Goal: Obtain resource: Obtain resource

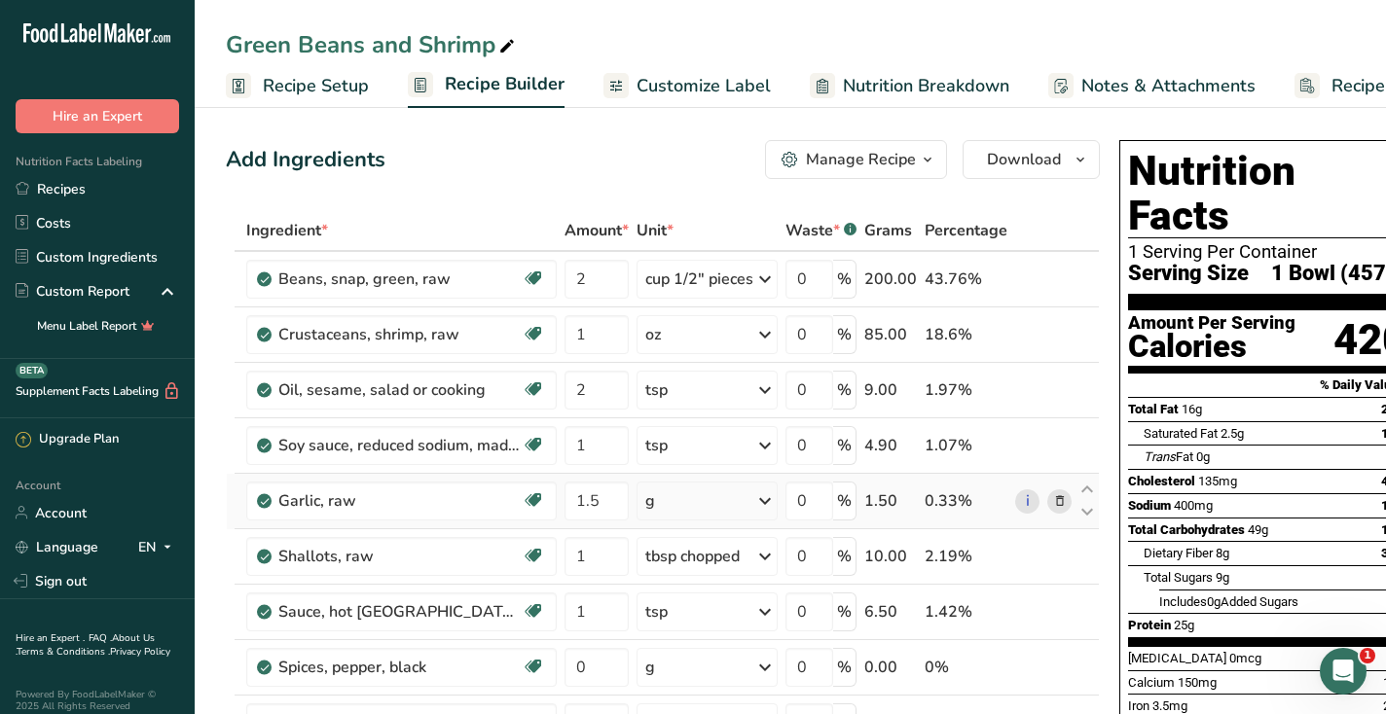
click at [676, 501] on div "g" at bounding box center [706, 501] width 141 height 39
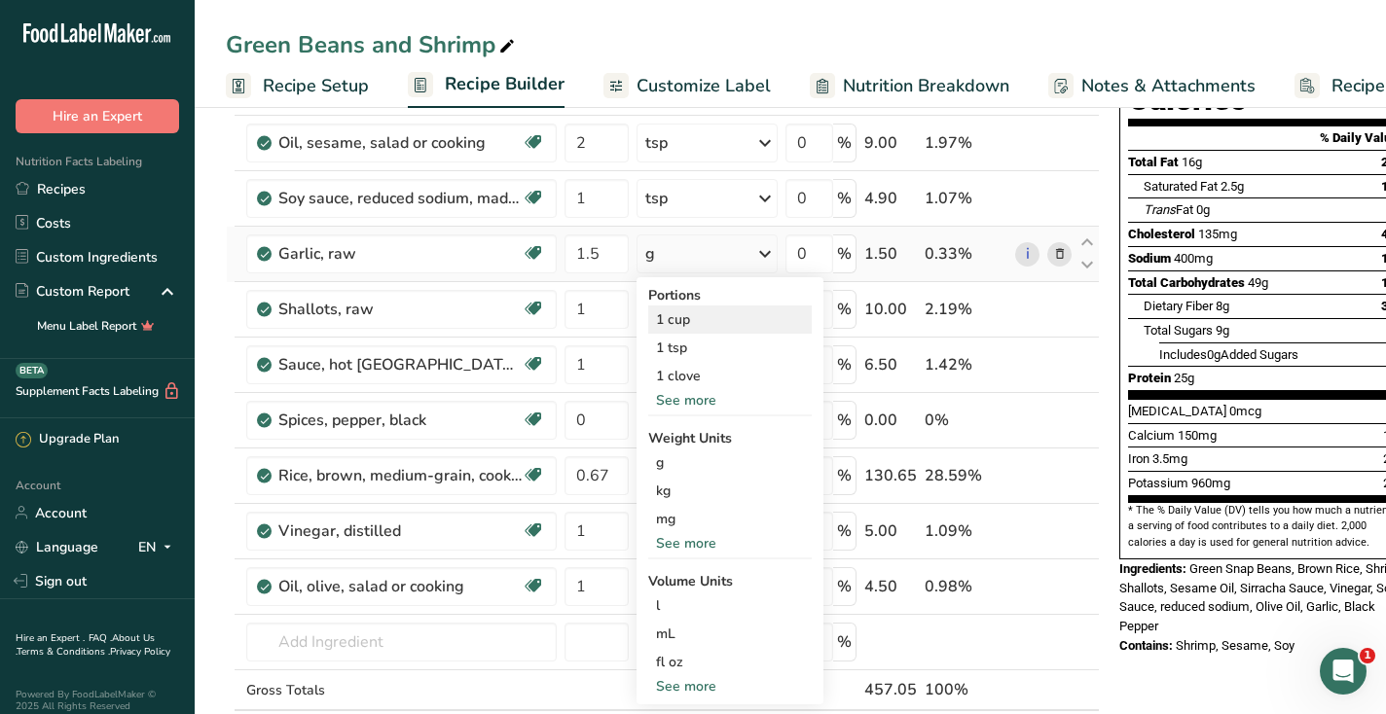
scroll to position [250, 0]
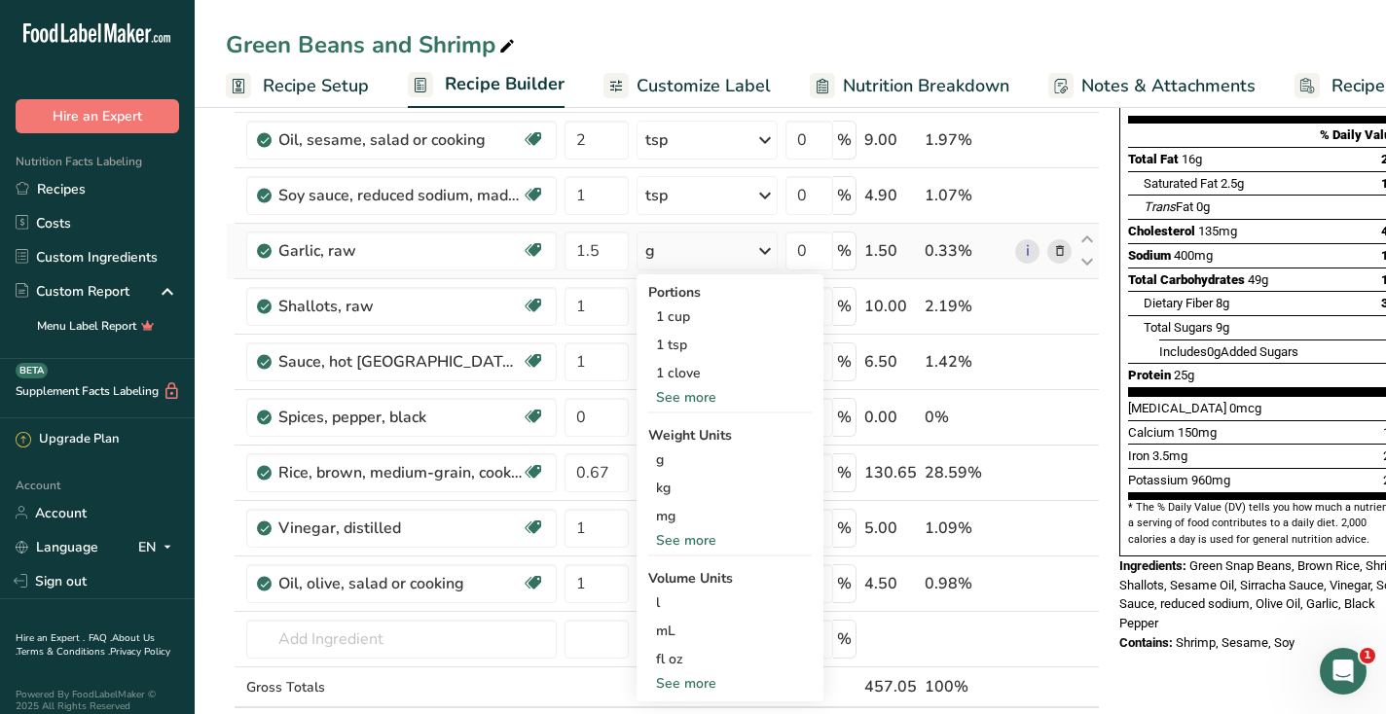
click at [706, 397] on div "See more" at bounding box center [729, 397] width 163 height 20
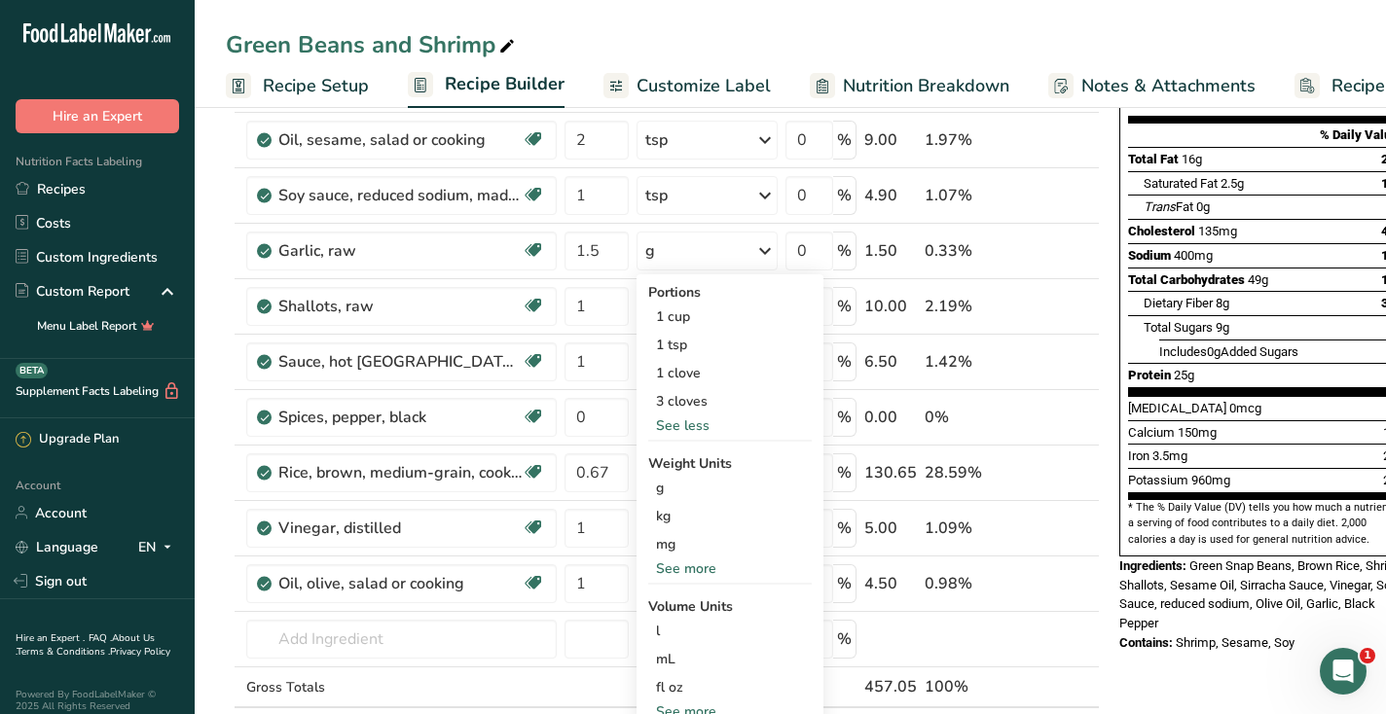
click at [650, 21] on div "Green Beans and Shrimp Recipe Setup Recipe Builder Customize Label Nutrition Br…" at bounding box center [790, 54] width 1191 height 108
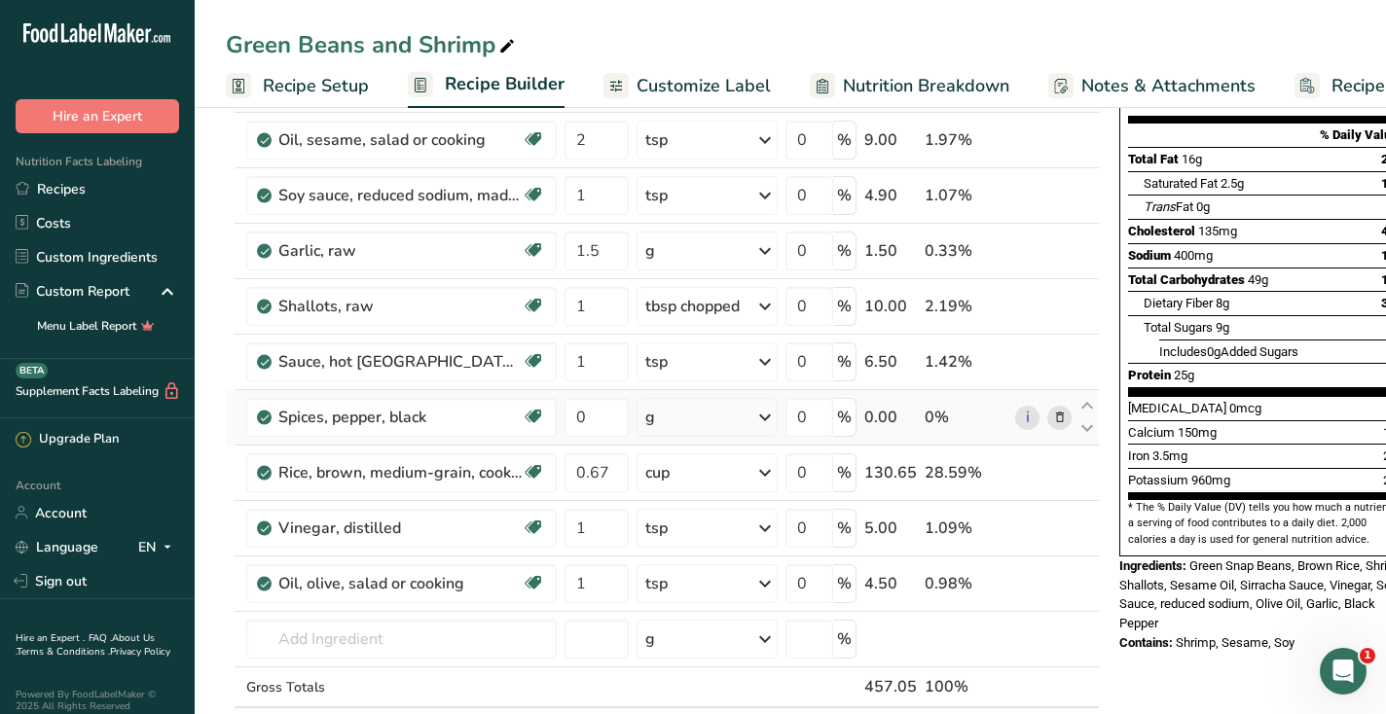
click at [673, 410] on div "g" at bounding box center [706, 417] width 141 height 39
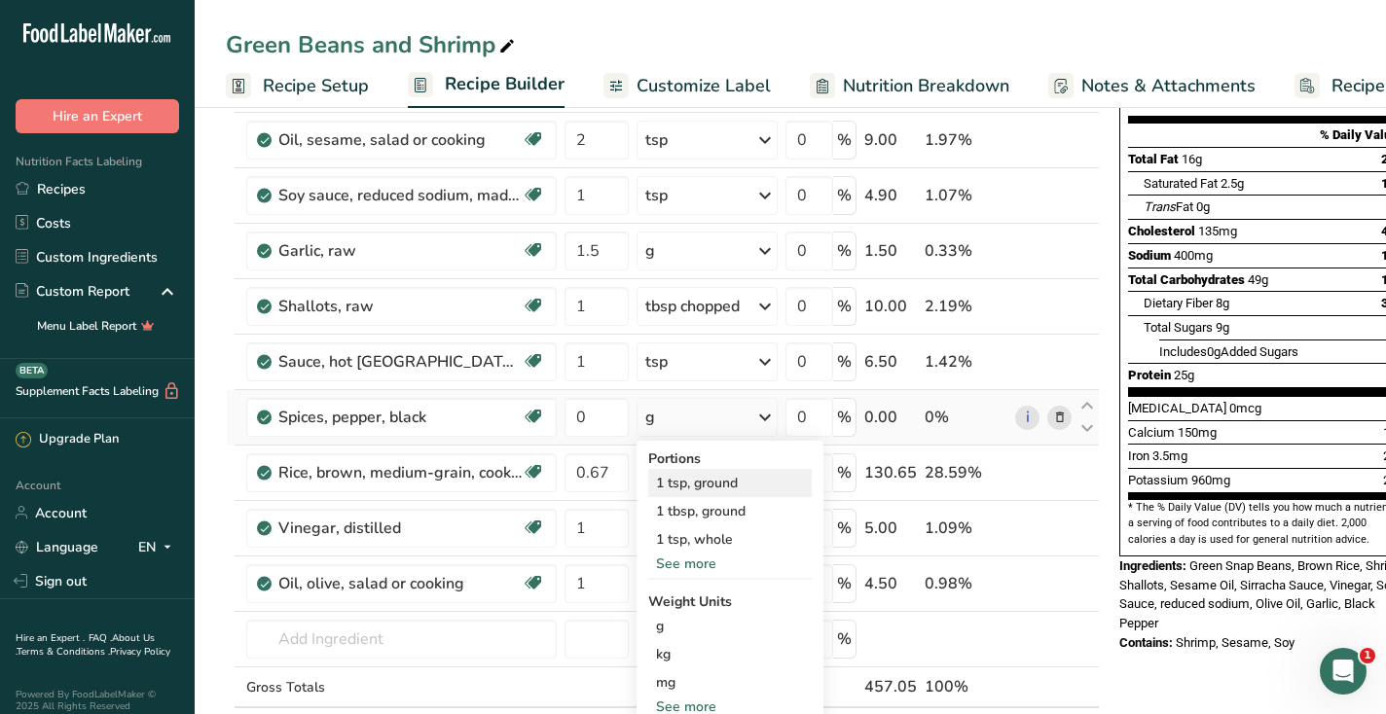
click at [689, 488] on div "1 tsp, ground" at bounding box center [729, 483] width 163 height 28
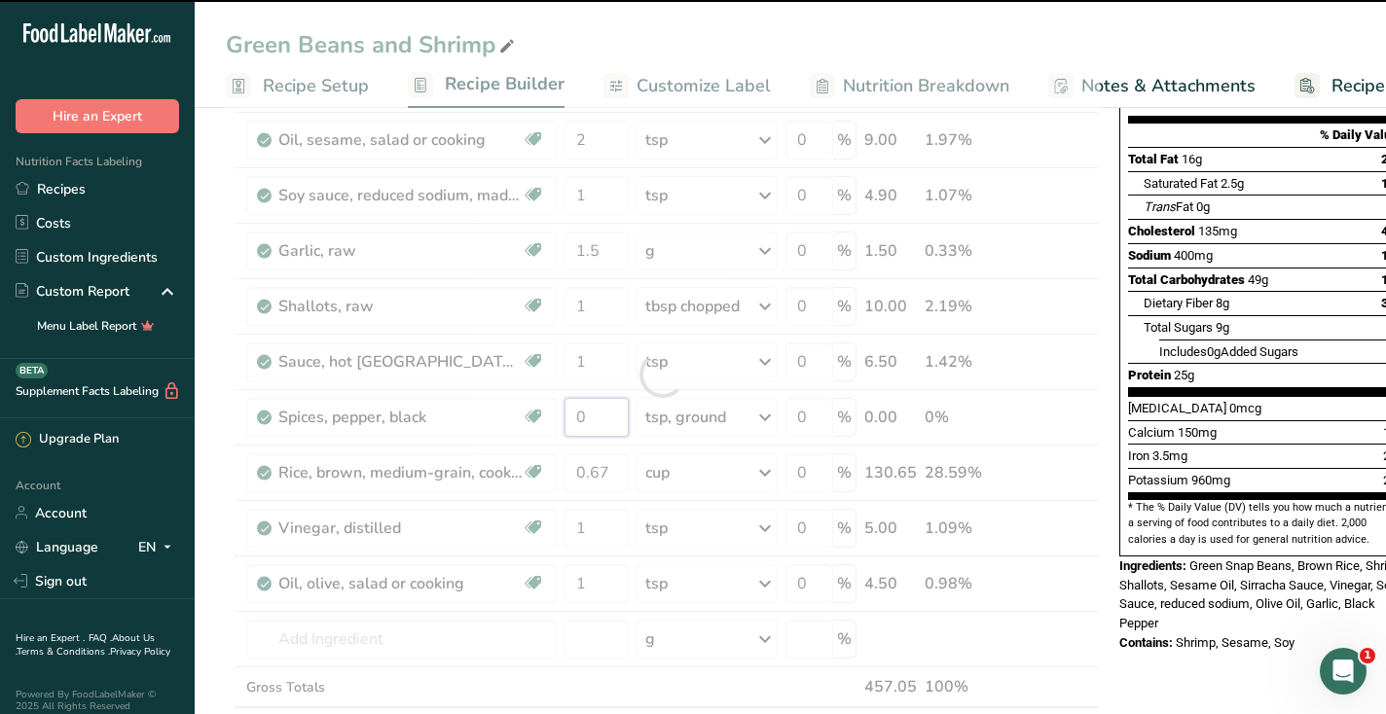
click at [587, 416] on input "0" at bounding box center [596, 417] width 64 height 39
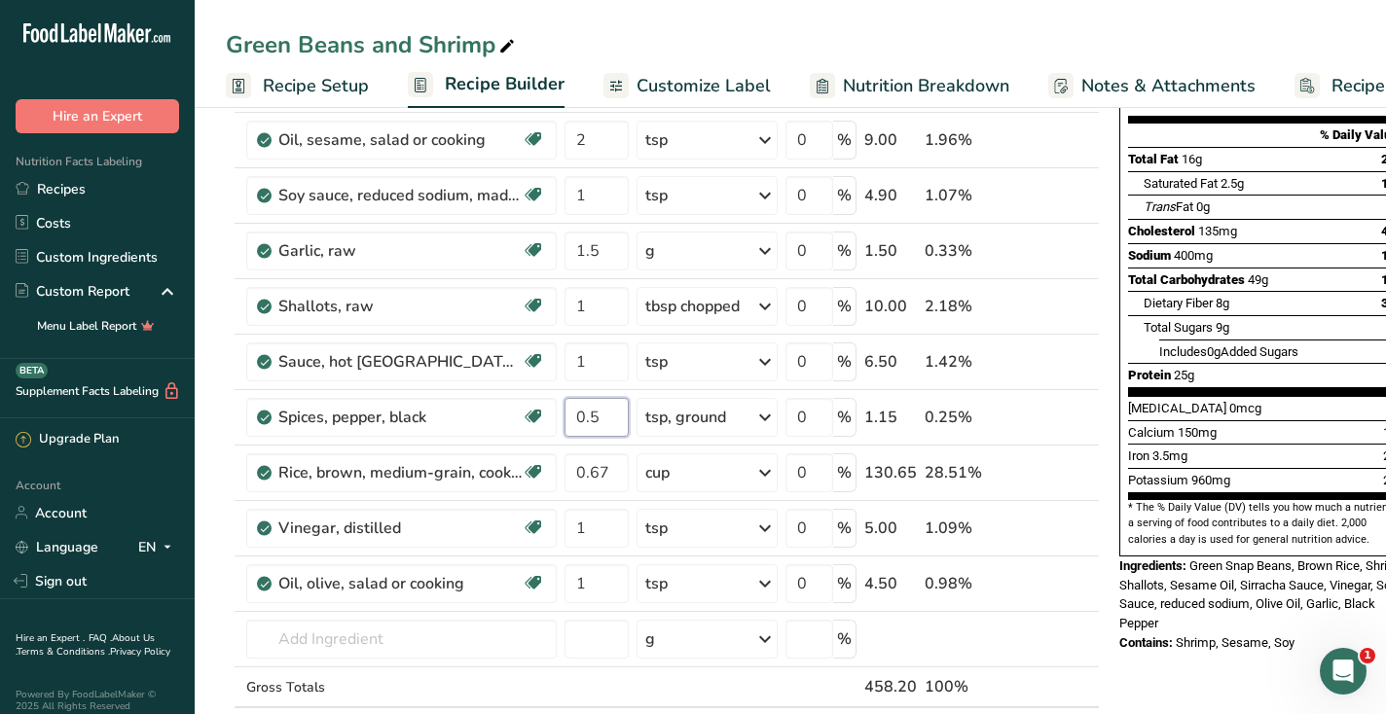
type input "0.5"
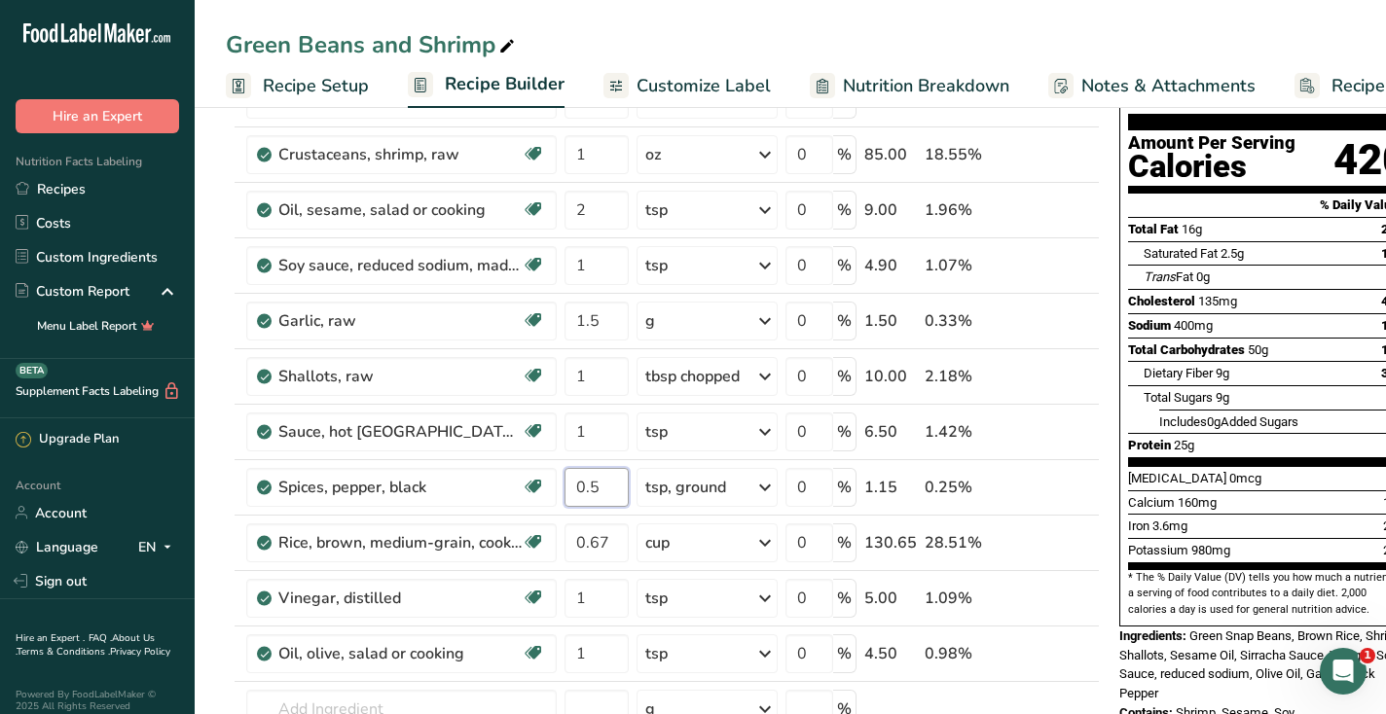
scroll to position [0, 0]
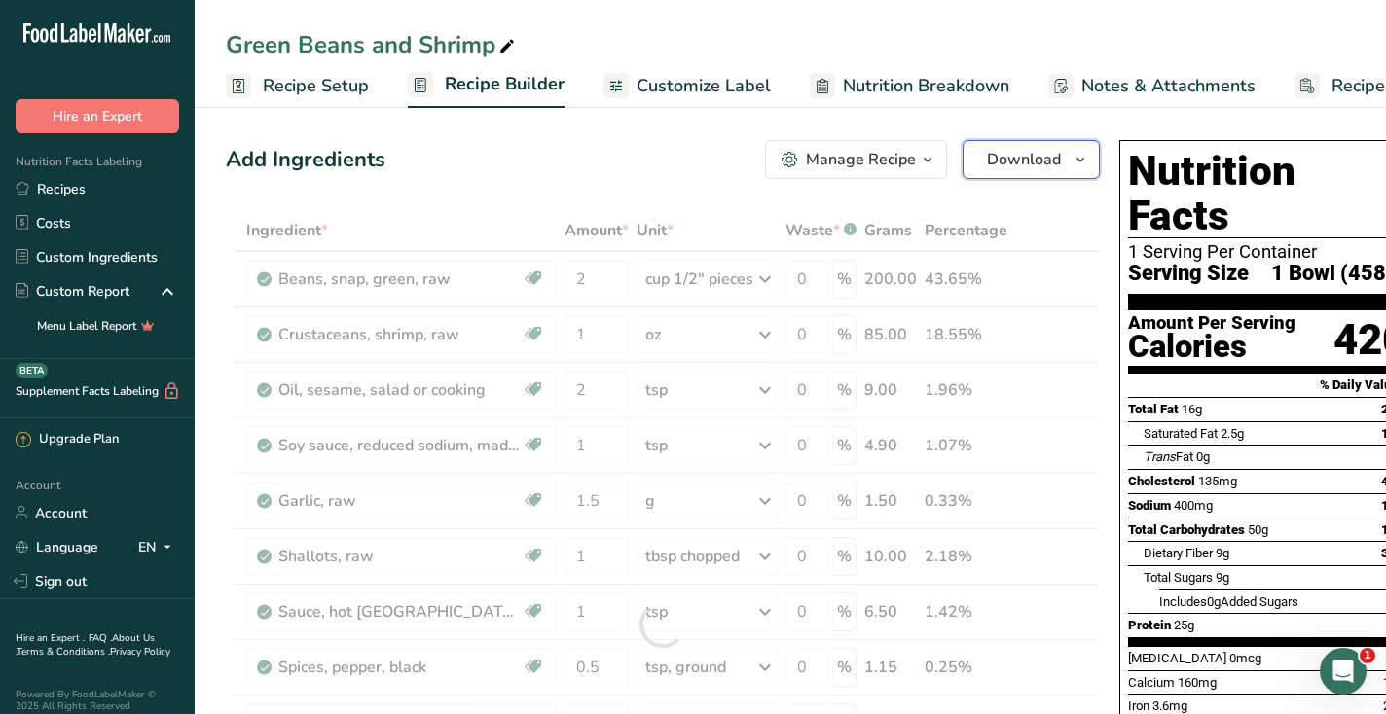
click at [989, 153] on span "Download" at bounding box center [1024, 159] width 74 height 23
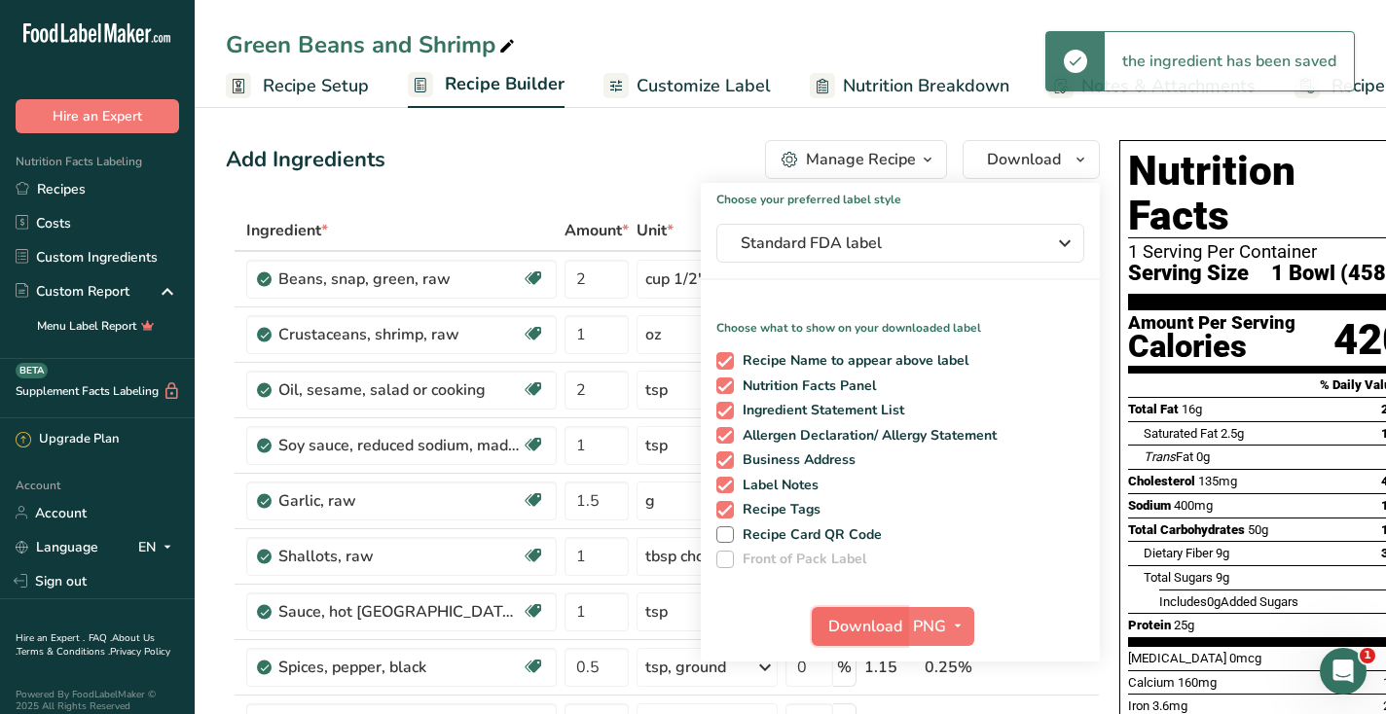
click at [848, 629] on span "Download" at bounding box center [865, 626] width 74 height 23
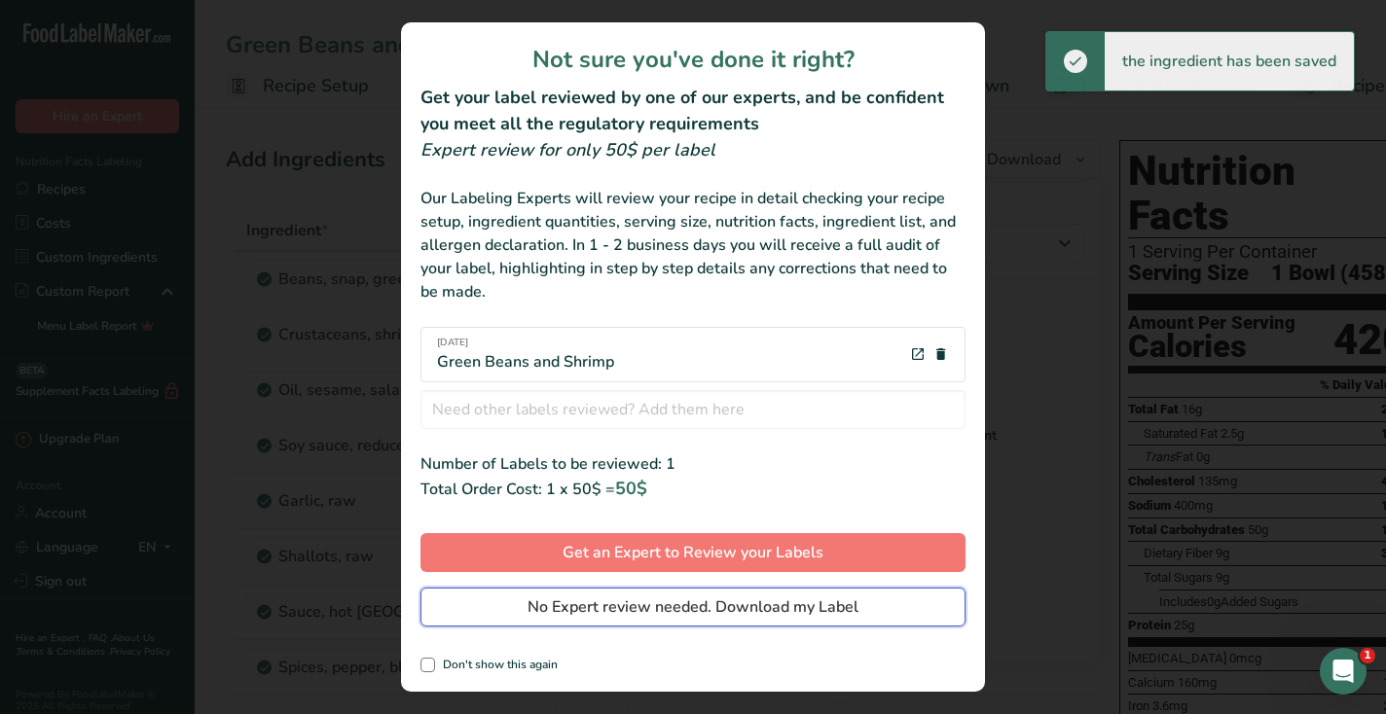
click at [838, 601] on span "No Expert review needed. Download my Label" at bounding box center [692, 607] width 331 height 23
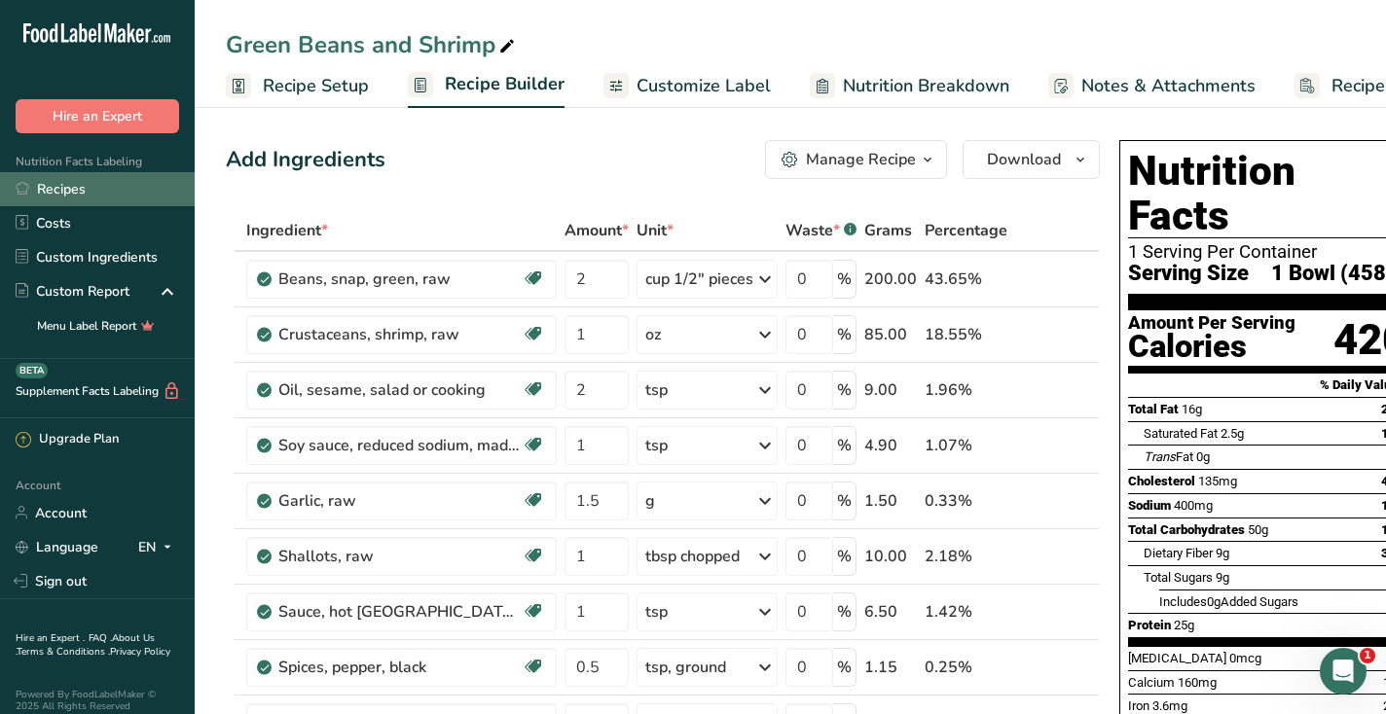
click at [54, 178] on link "Recipes" at bounding box center [97, 189] width 195 height 34
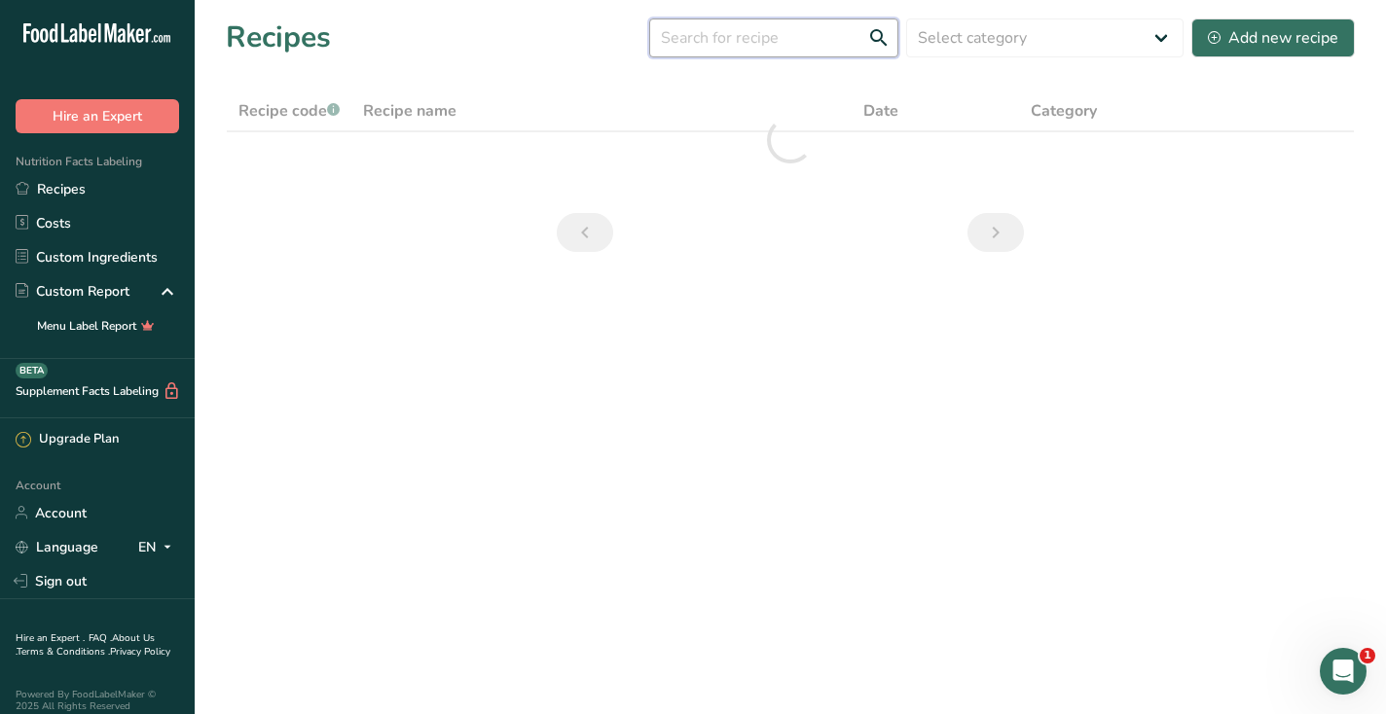
click at [717, 44] on input "text" at bounding box center [773, 37] width 249 height 39
type input "kachumber"
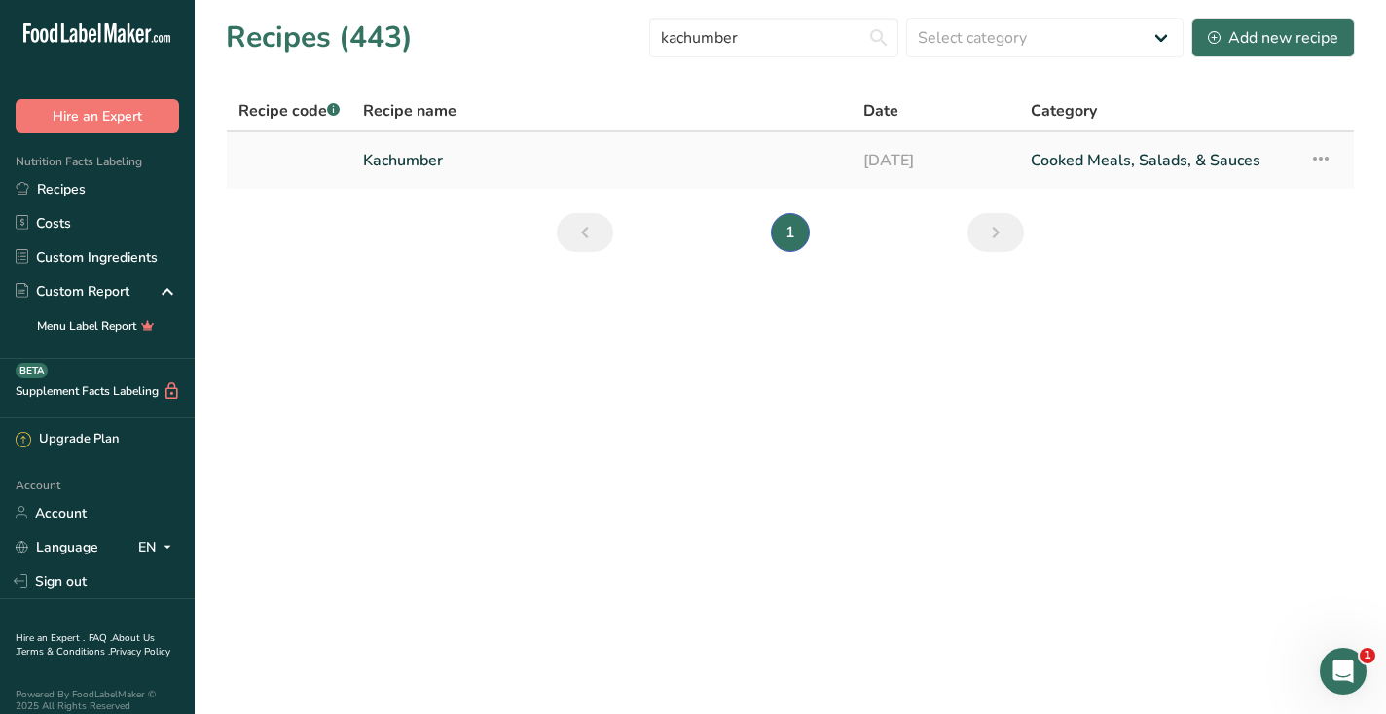
click at [411, 168] on link "Kachumber" at bounding box center [601, 160] width 477 height 41
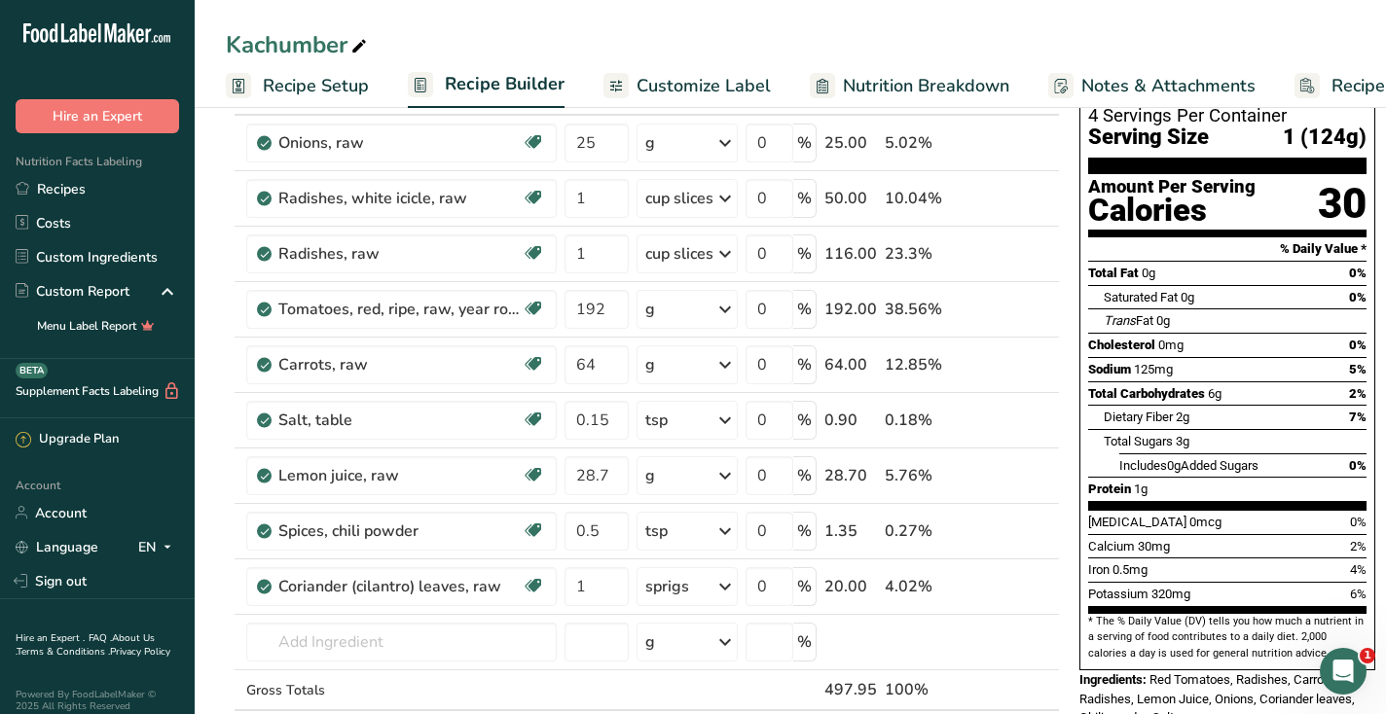
scroll to position [132, 0]
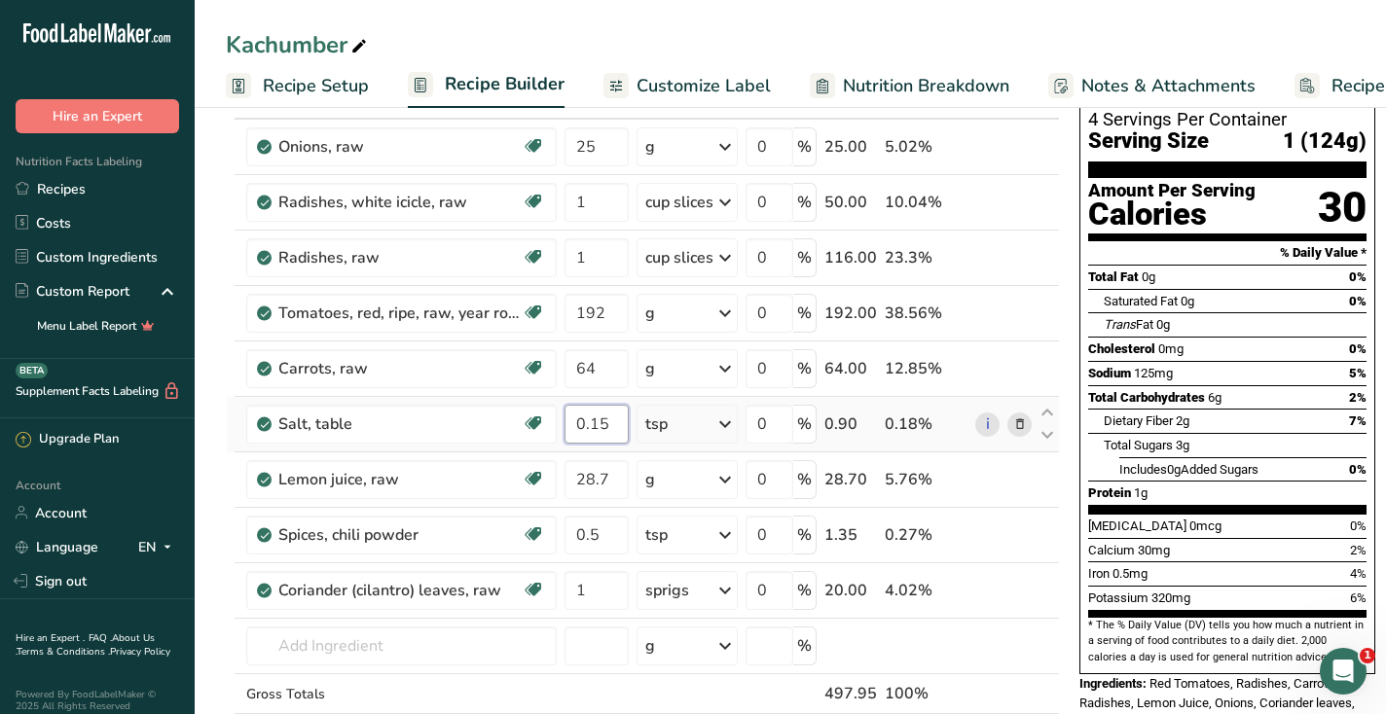
click at [597, 426] on input "0.15" at bounding box center [596, 424] width 64 height 39
type input "0.25"
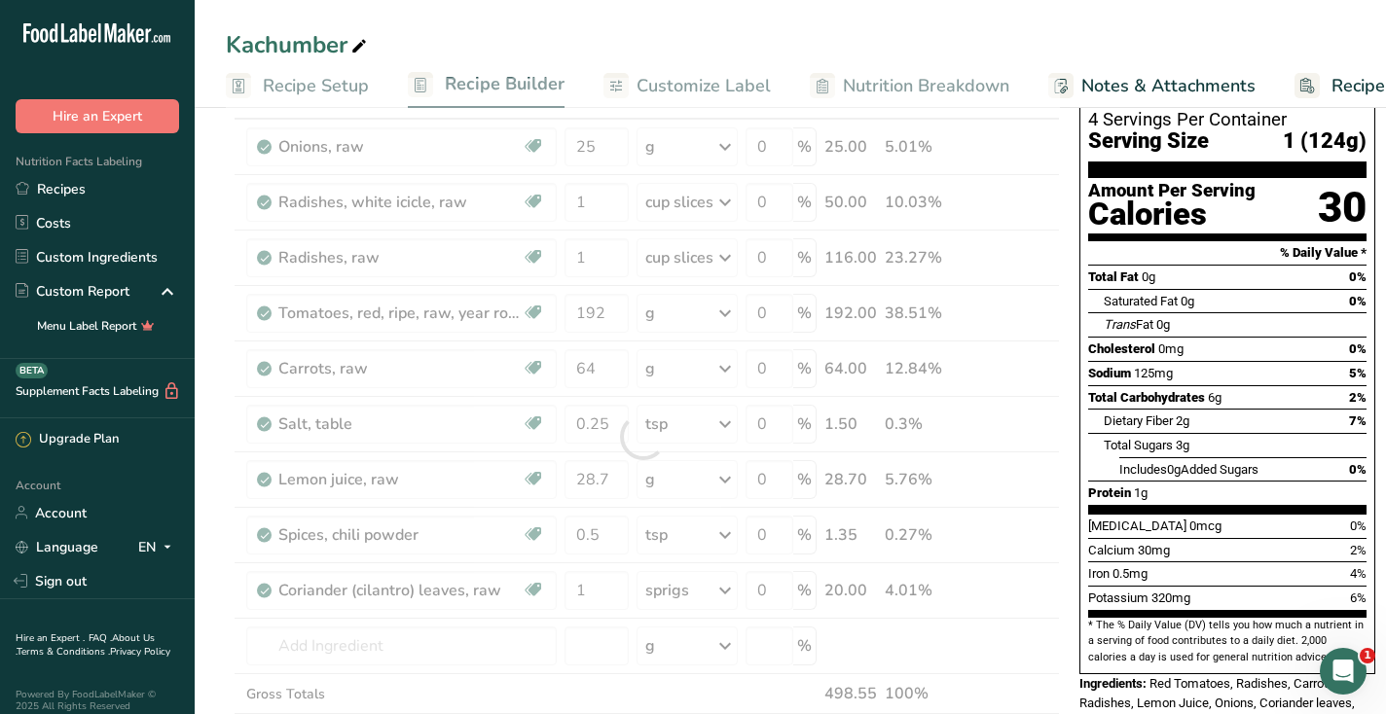
click at [1006, 43] on div "Kachumber" at bounding box center [790, 44] width 1191 height 35
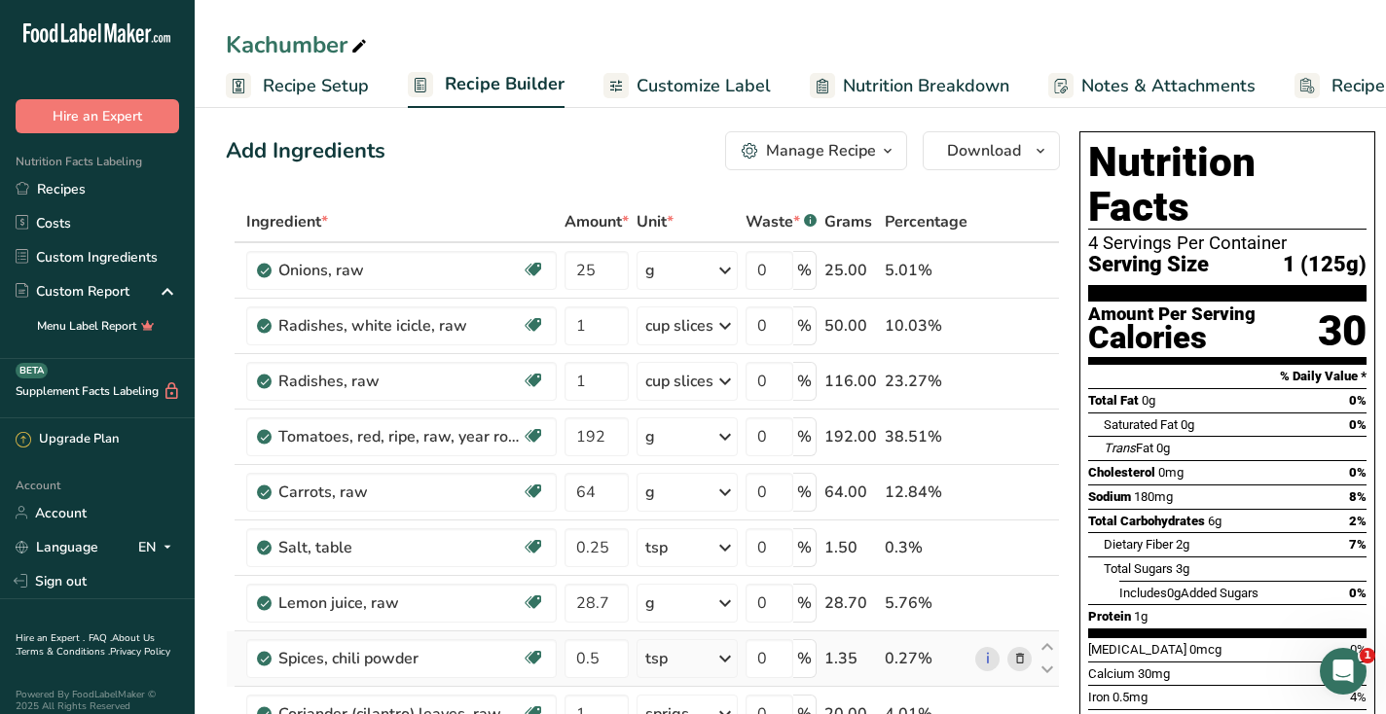
scroll to position [0, 0]
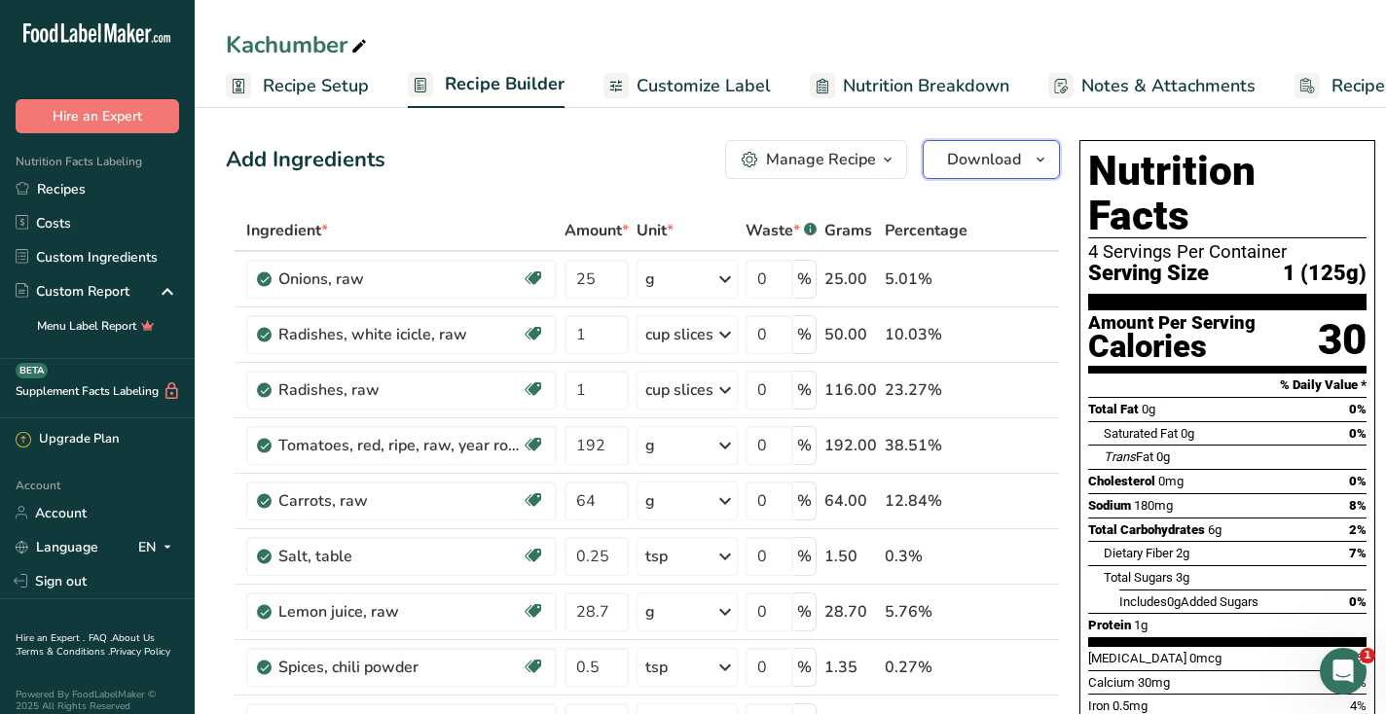
click at [995, 148] on span "Download" at bounding box center [984, 159] width 74 height 23
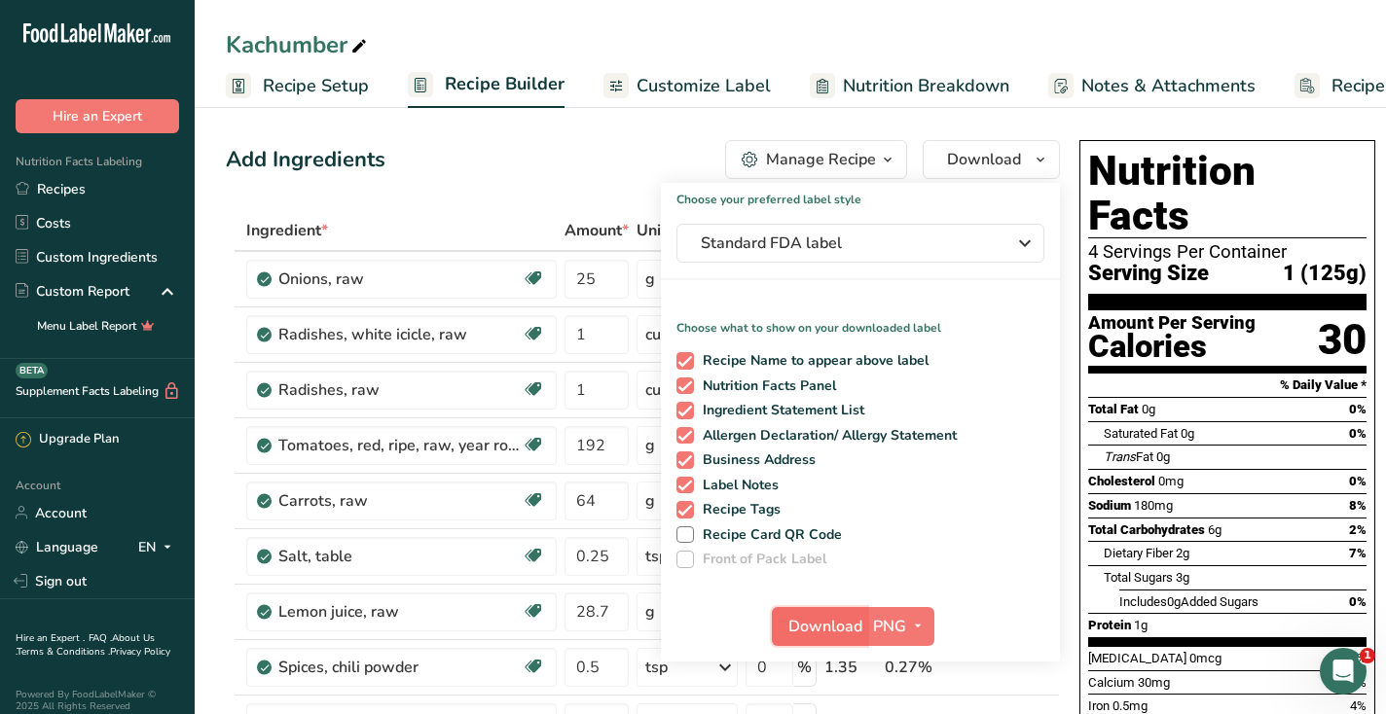
click at [802, 628] on span "Download" at bounding box center [825, 626] width 74 height 23
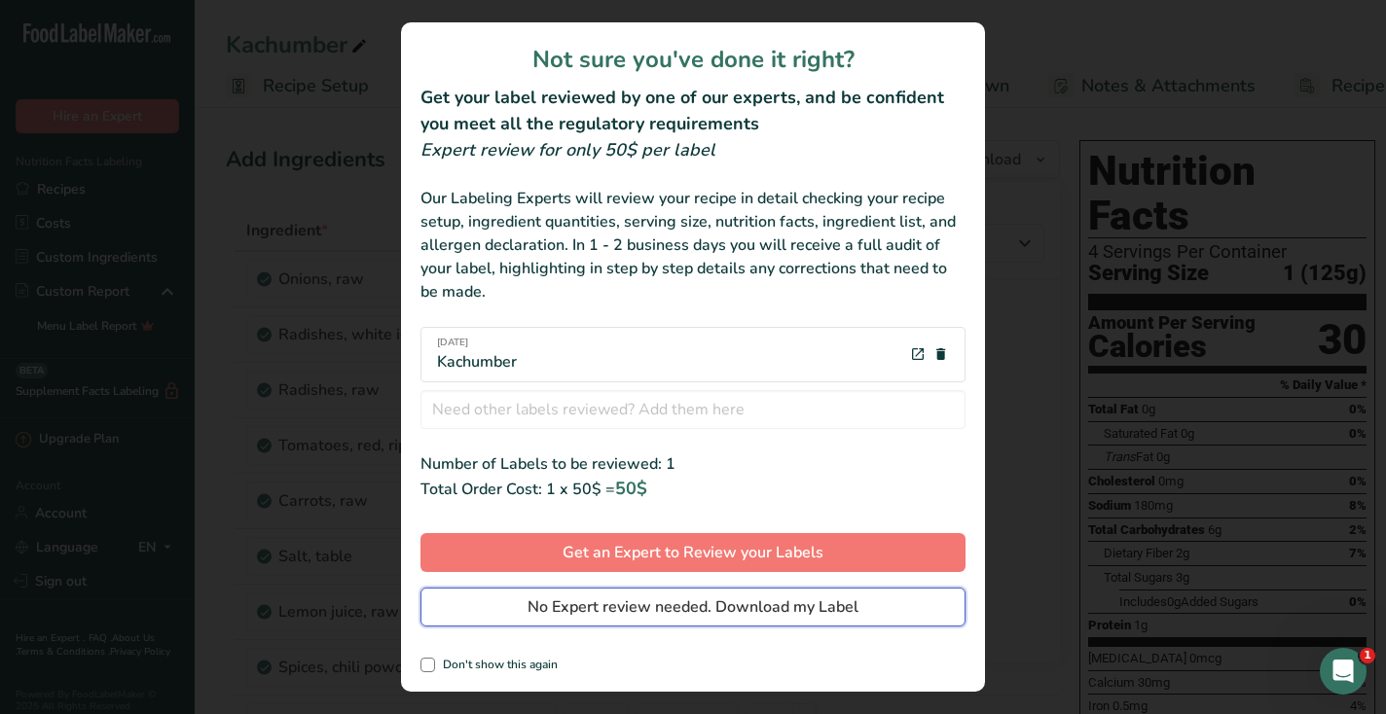
click at [800, 607] on span "No Expert review needed. Download my Label" at bounding box center [692, 607] width 331 height 23
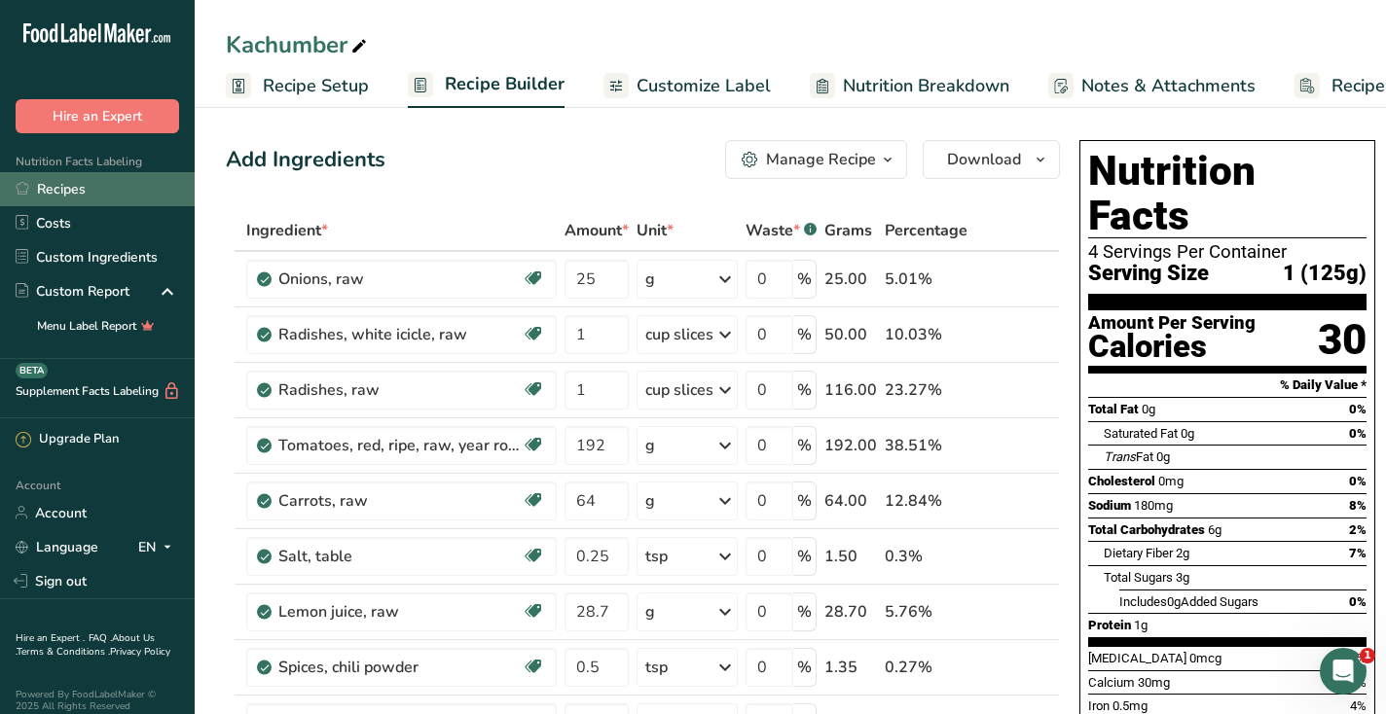
click at [109, 188] on link "Recipes" at bounding box center [97, 189] width 195 height 34
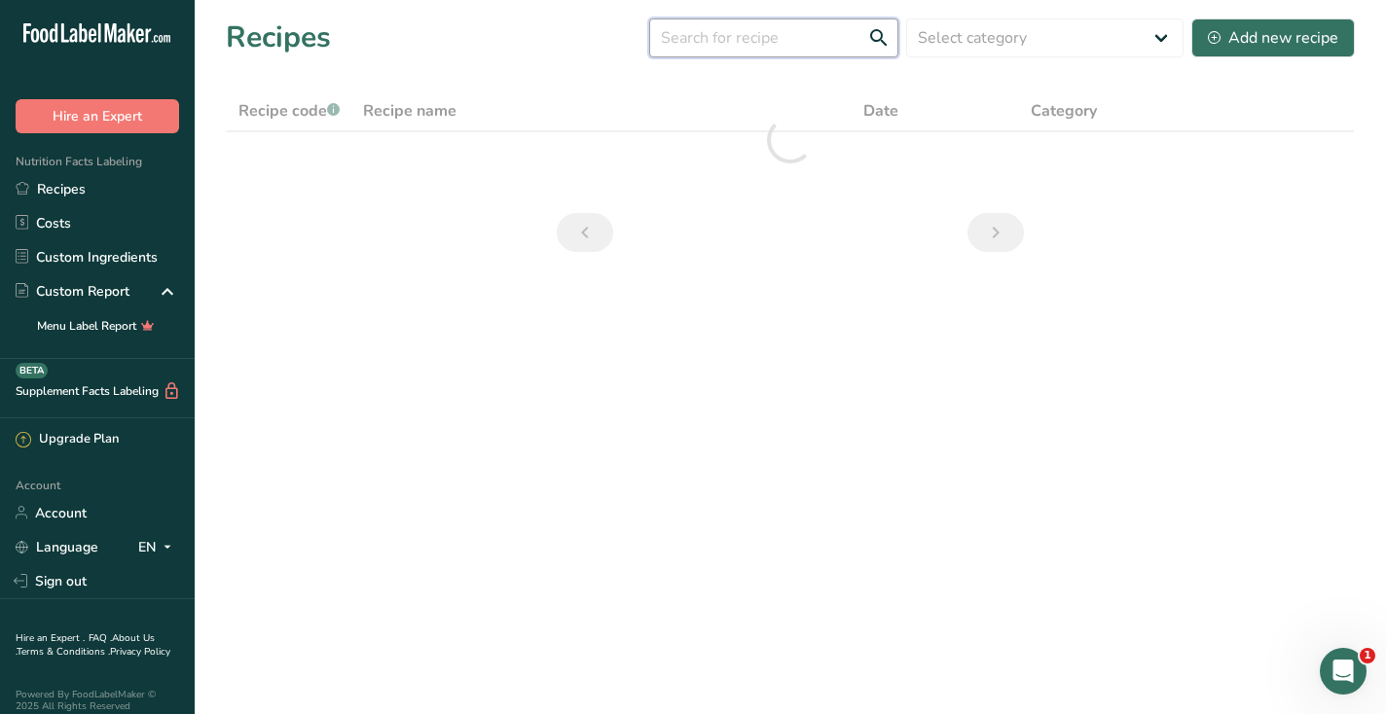
click at [731, 39] on input "text" at bounding box center [773, 37] width 249 height 39
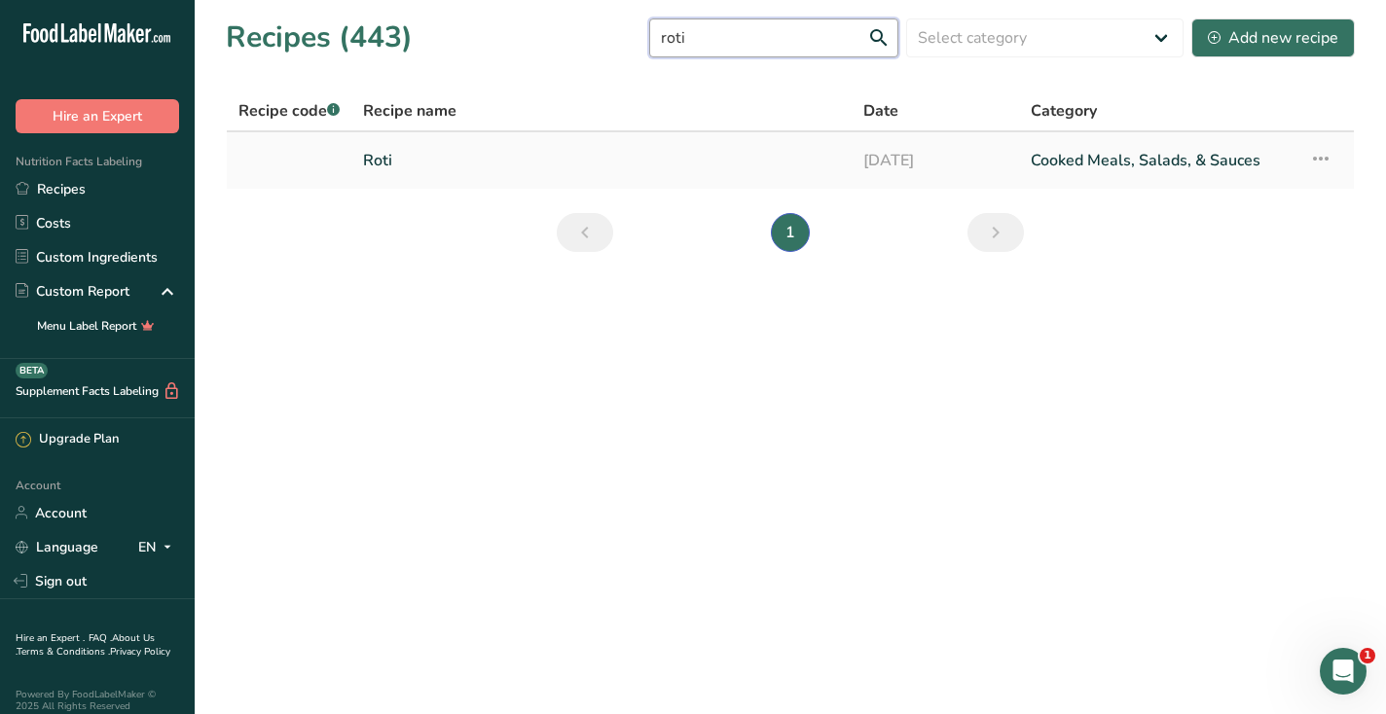
type input "roti"
click at [415, 153] on link "Roti" at bounding box center [601, 160] width 477 height 41
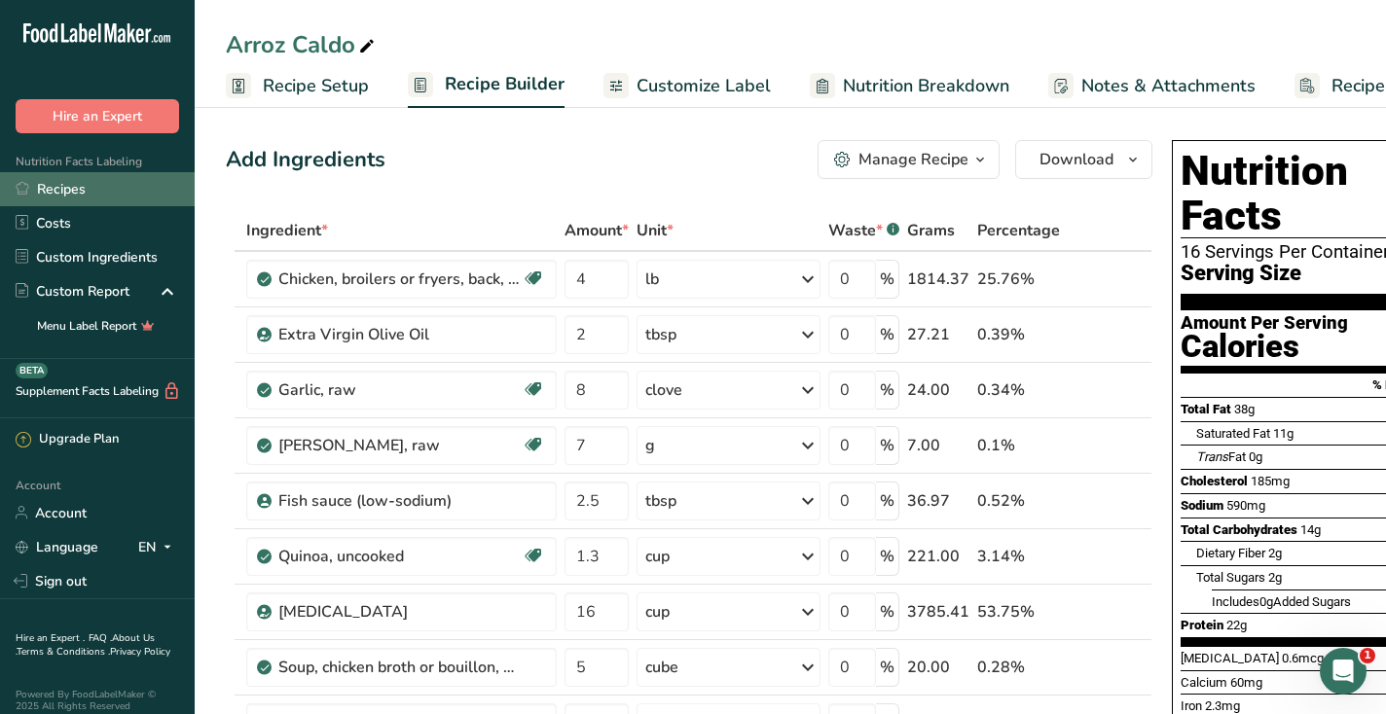
click at [112, 188] on link "Recipes" at bounding box center [97, 189] width 195 height 34
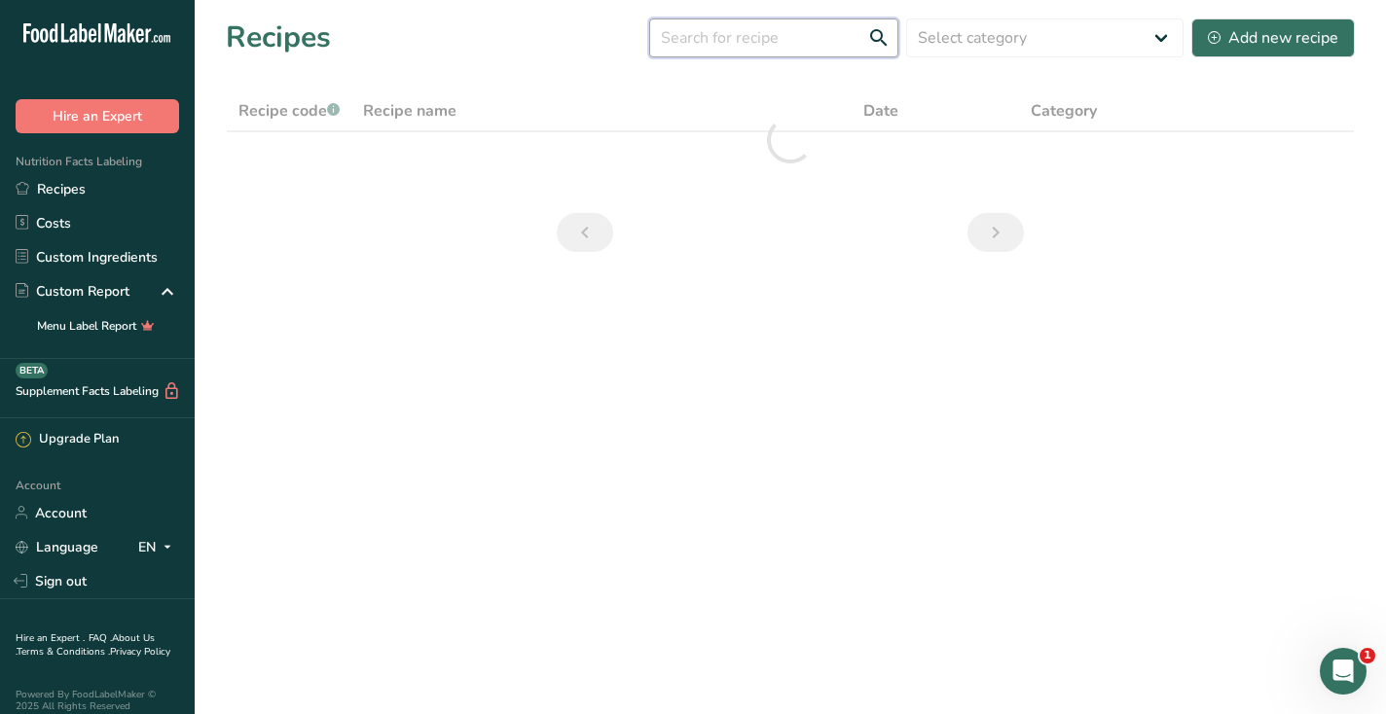
click at [731, 41] on input "text" at bounding box center [773, 37] width 249 height 39
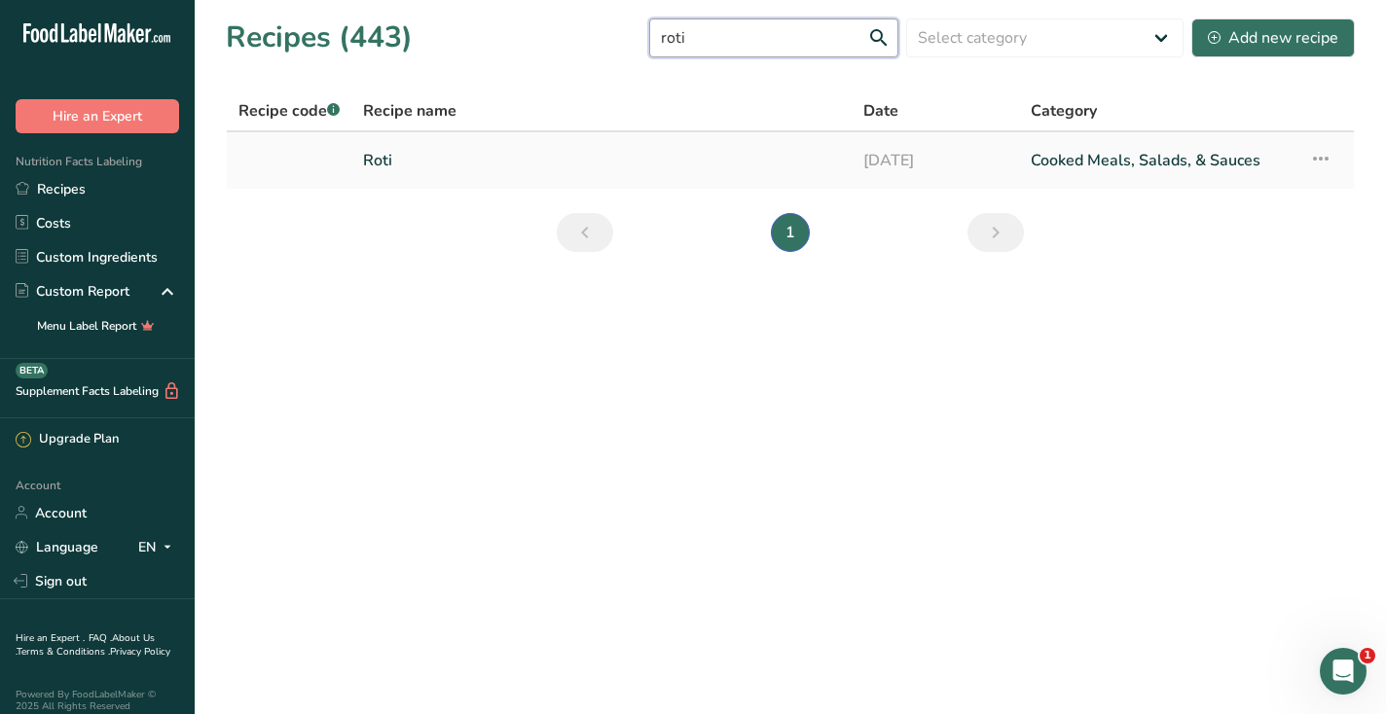
type input "roti"
click at [428, 161] on link "Roti" at bounding box center [601, 160] width 477 height 41
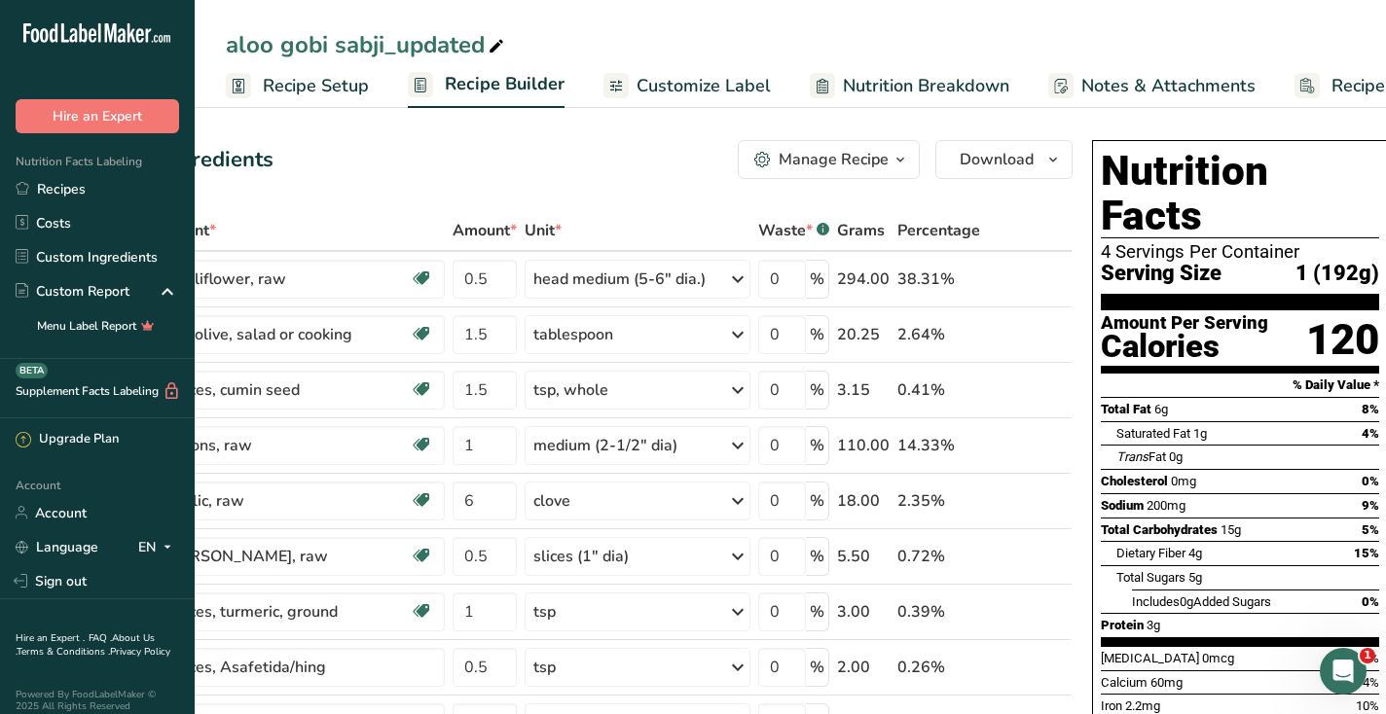
scroll to position [0, 117]
